Goal: Task Accomplishment & Management: Manage account settings

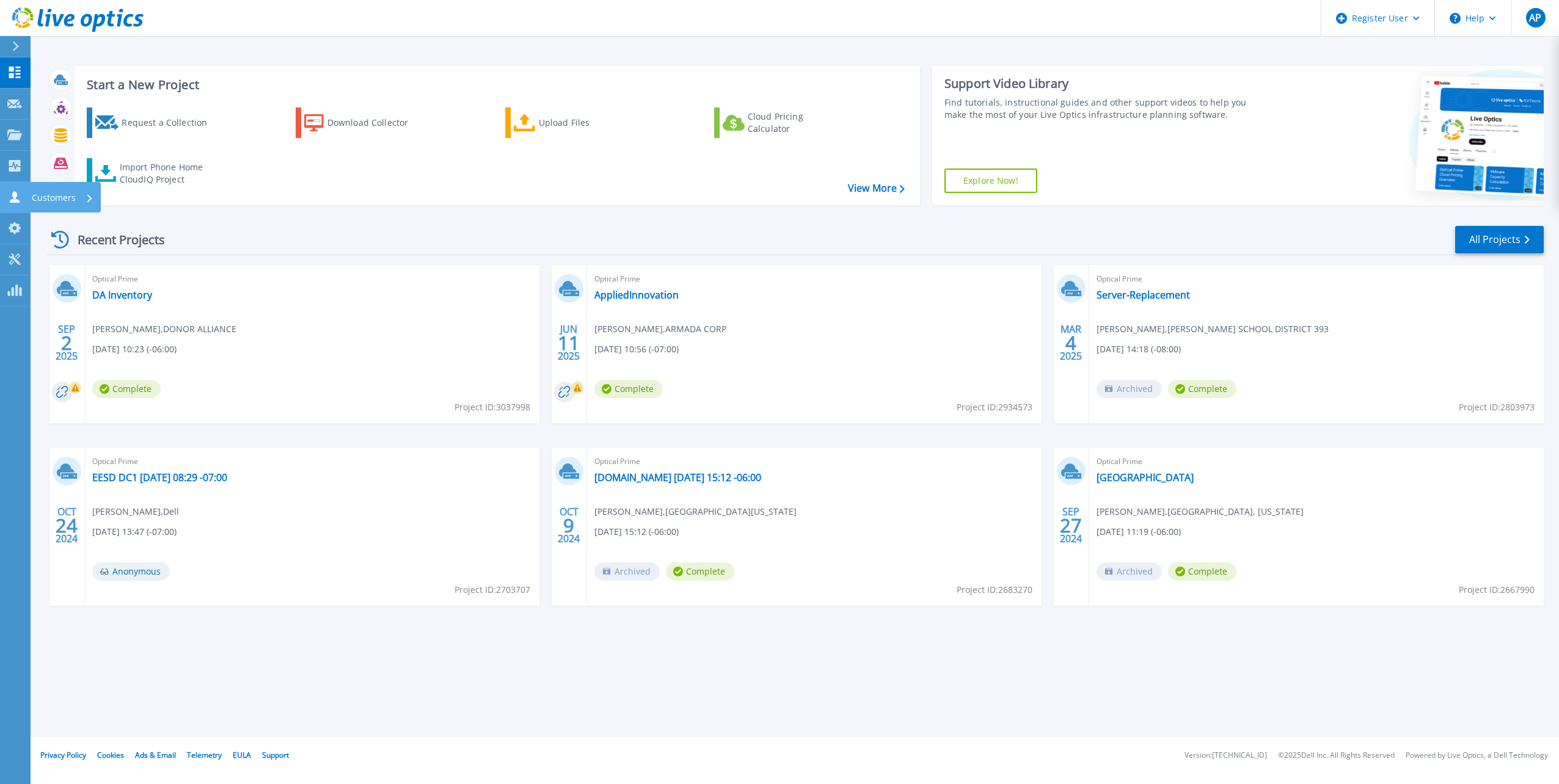
click at [16, 205] on link "Customers Customers" at bounding box center [15, 198] width 30 height 31
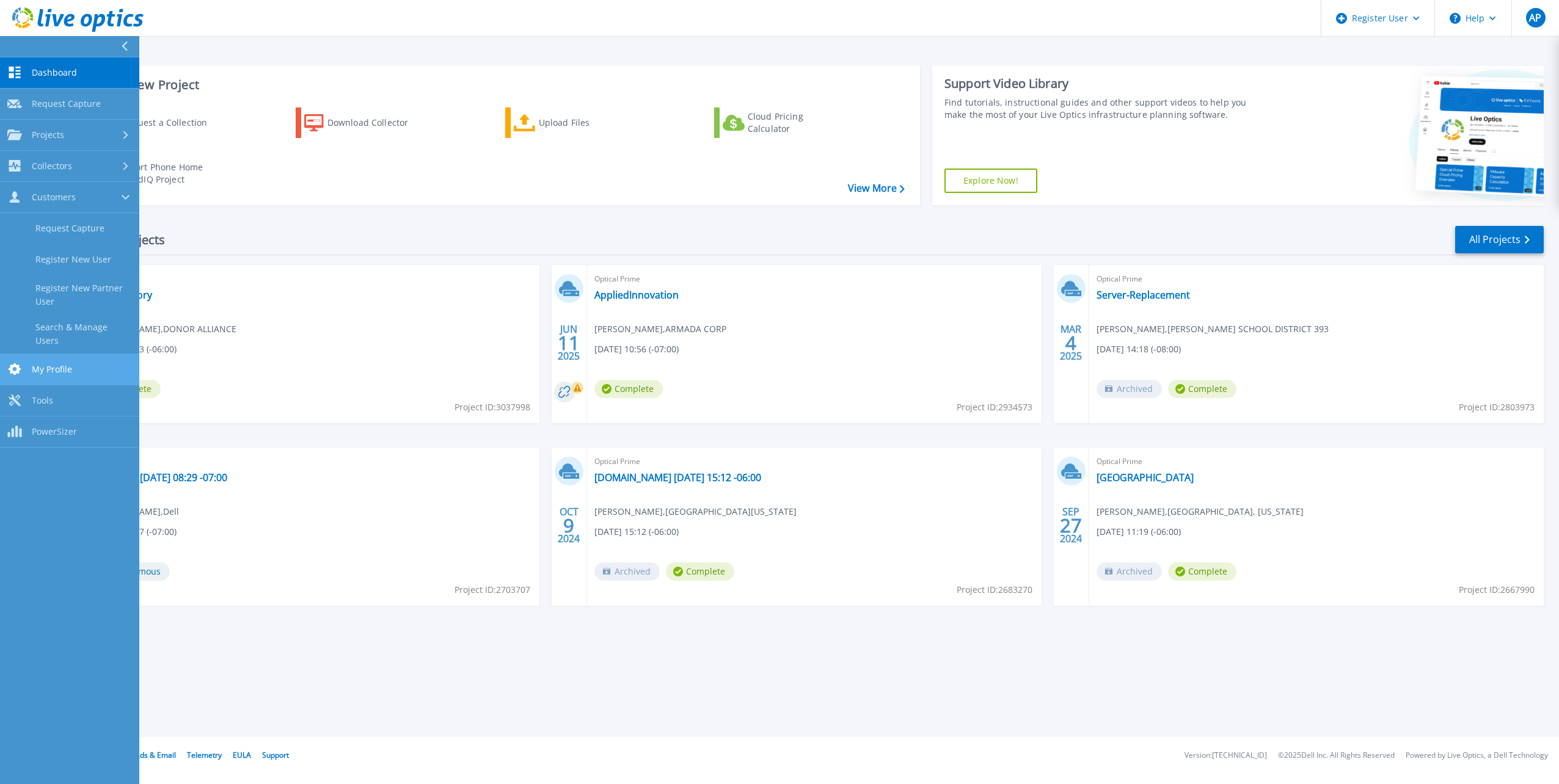
click at [55, 364] on span "My Profile" at bounding box center [52, 369] width 41 height 11
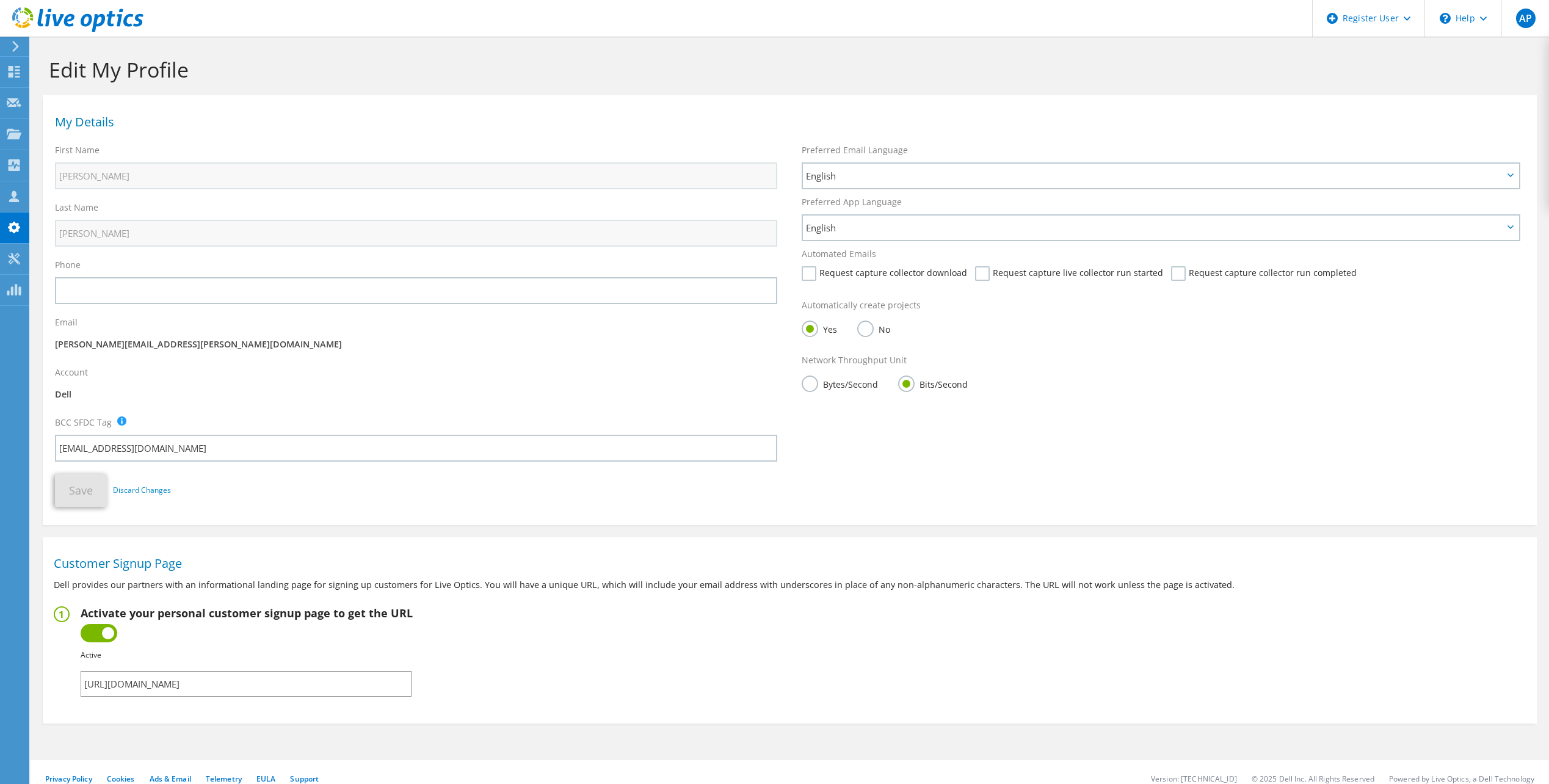
drag, startPoint x: 338, startPoint y: 687, endPoint x: 61, endPoint y: 673, distance: 277.4
click at [61, 673] on fieldset "Activate your personal customer signup page to get the URL Inactive Active Fail…" at bounding box center [789, 651] width 1472 height 90
click at [345, 680] on input "[URL][DOMAIN_NAME]" at bounding box center [246, 684] width 331 height 26
